Goal: Task Accomplishment & Management: Use online tool/utility

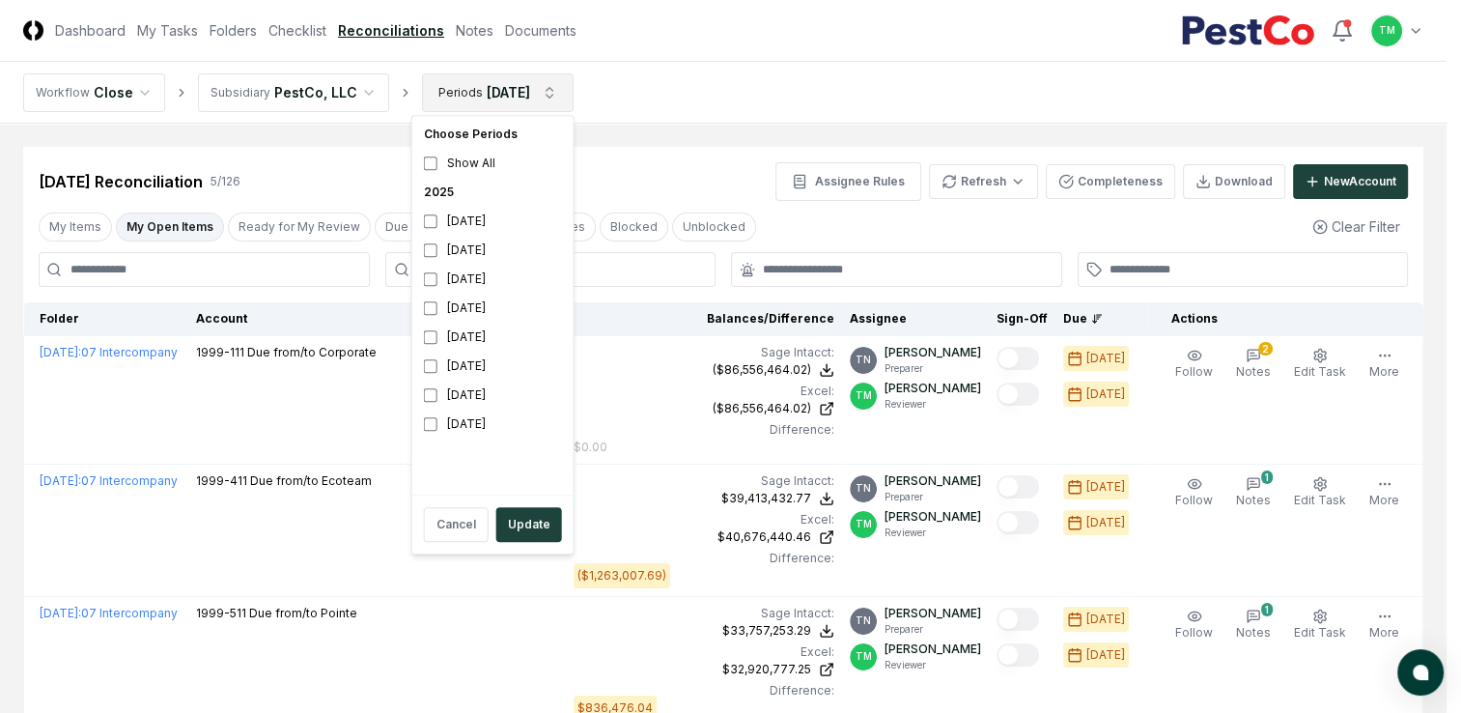
click at [549, 84] on html "CloseCore Dashboard My Tasks Folders Checklist Reconciliations Notes Documents …" at bounding box center [730, 562] width 1461 height 1125
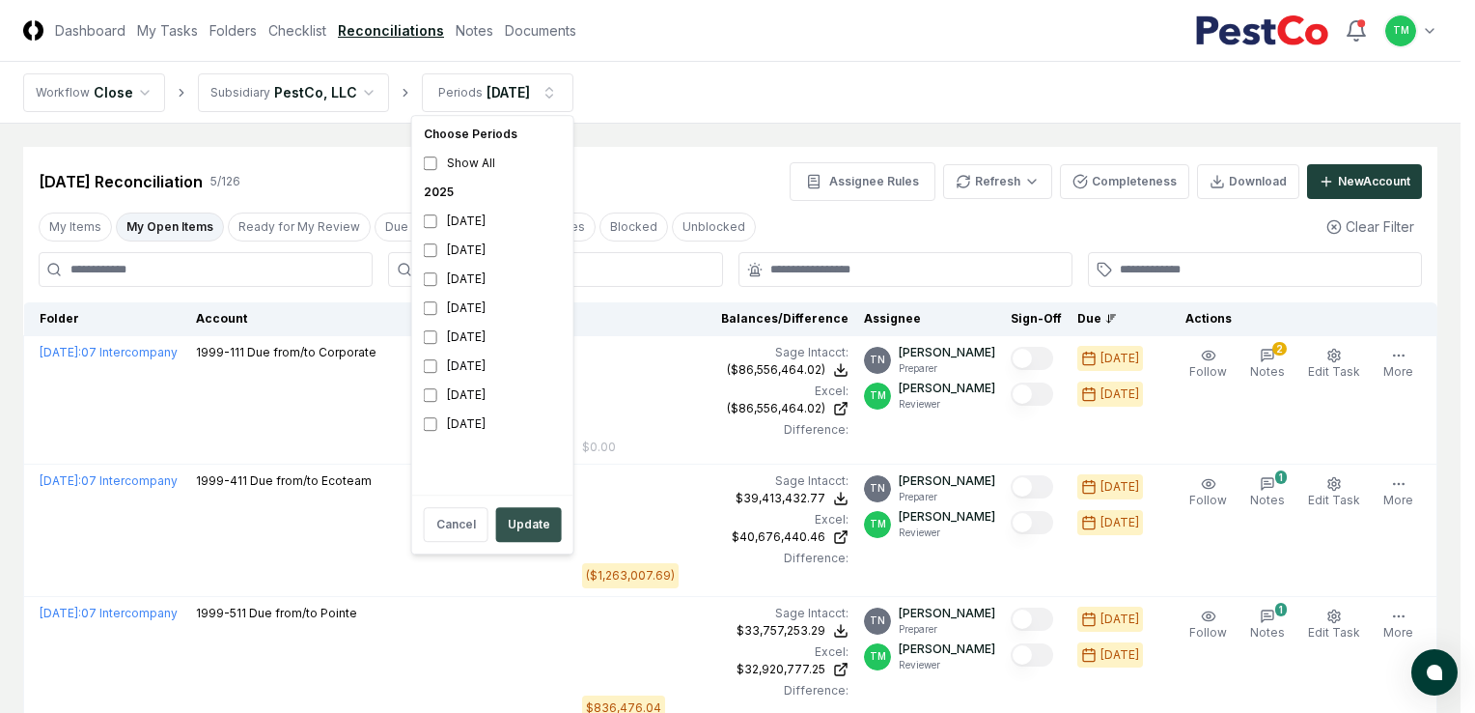
click at [524, 531] on button "Update" at bounding box center [529, 524] width 66 height 35
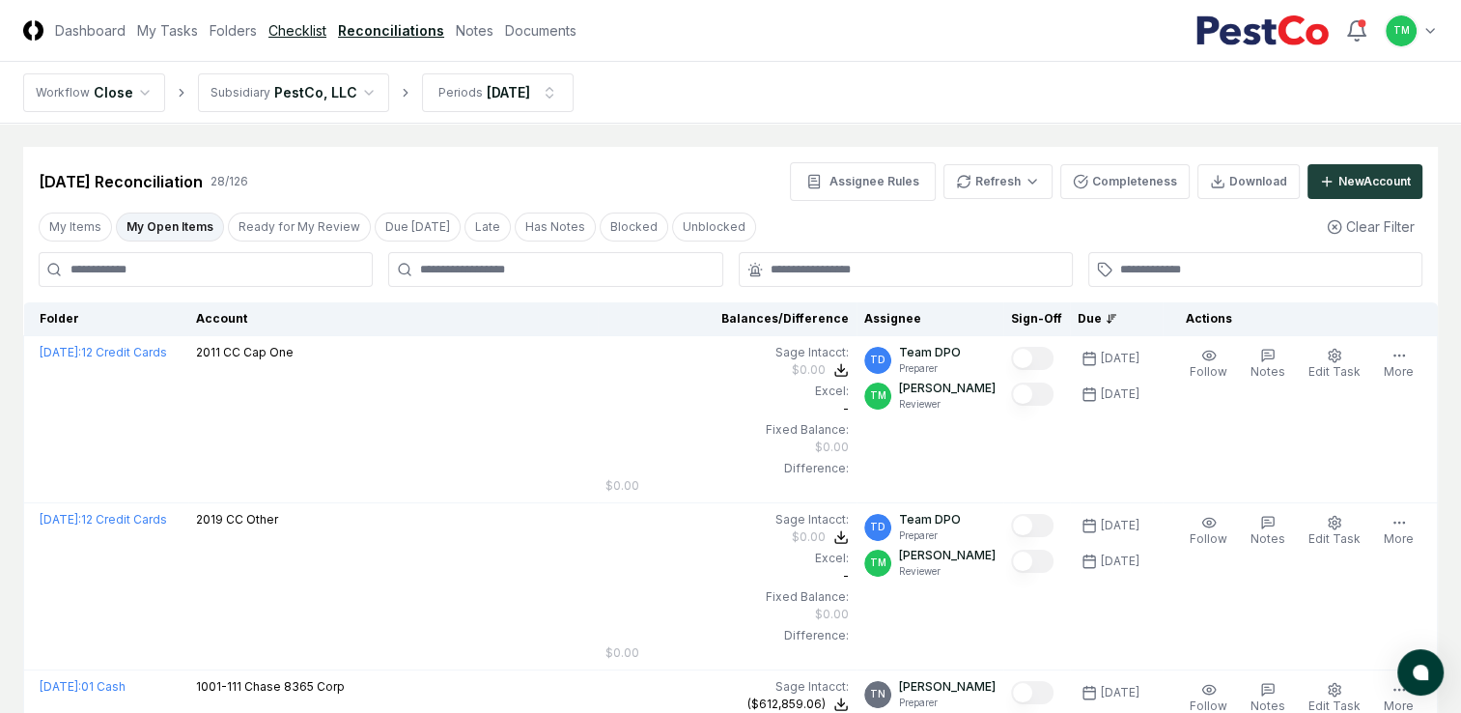
click at [282, 29] on link "Checklist" at bounding box center [297, 30] width 58 height 20
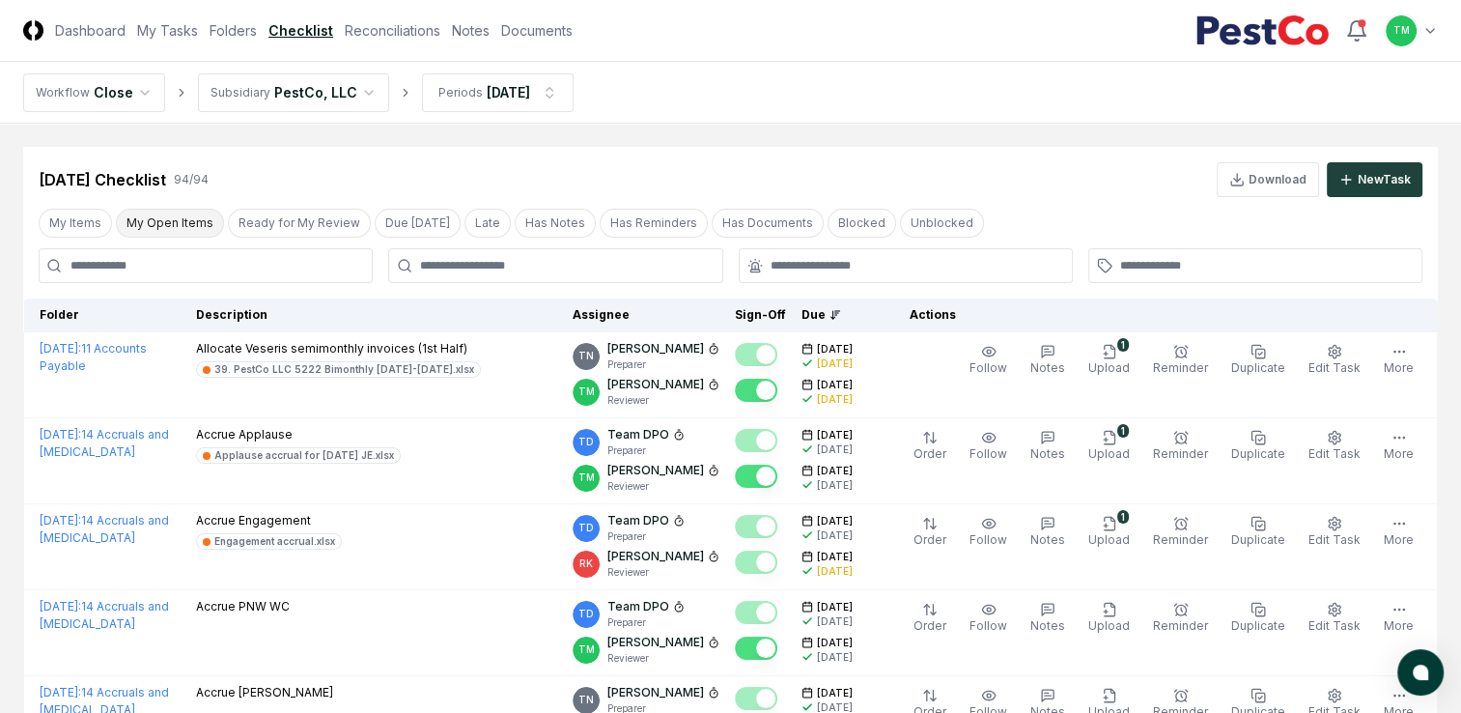
click at [153, 215] on button "My Open Items" at bounding box center [170, 223] width 108 height 29
